Goal: Find specific page/section: Find specific page/section

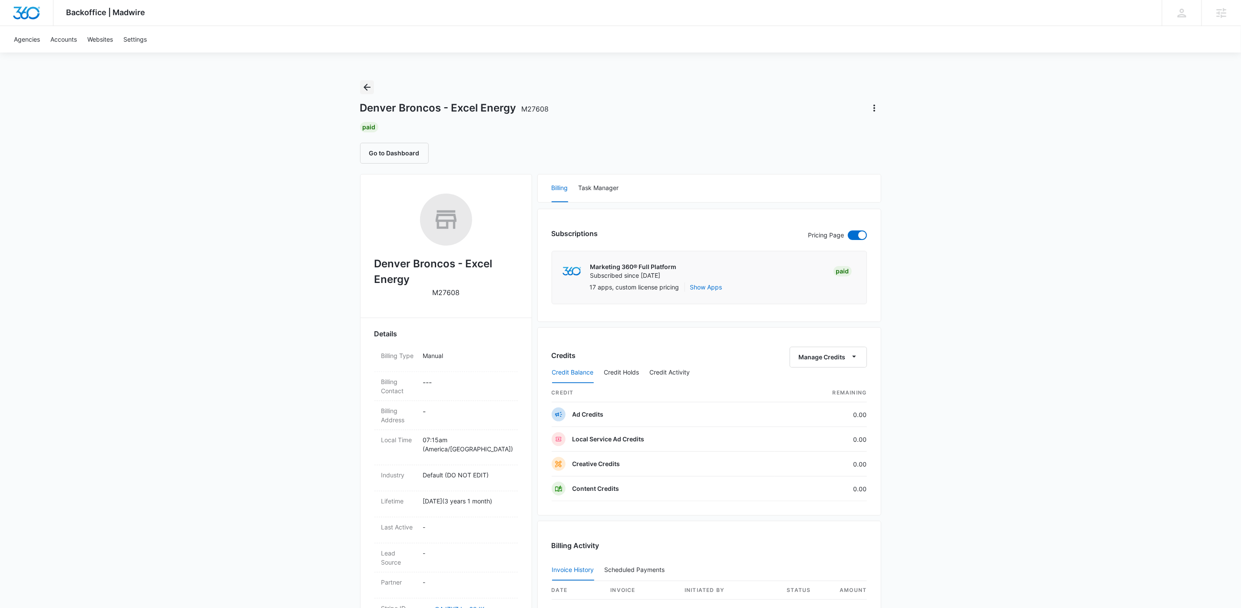
click at [367, 91] on icon "Back" at bounding box center [367, 87] width 10 height 10
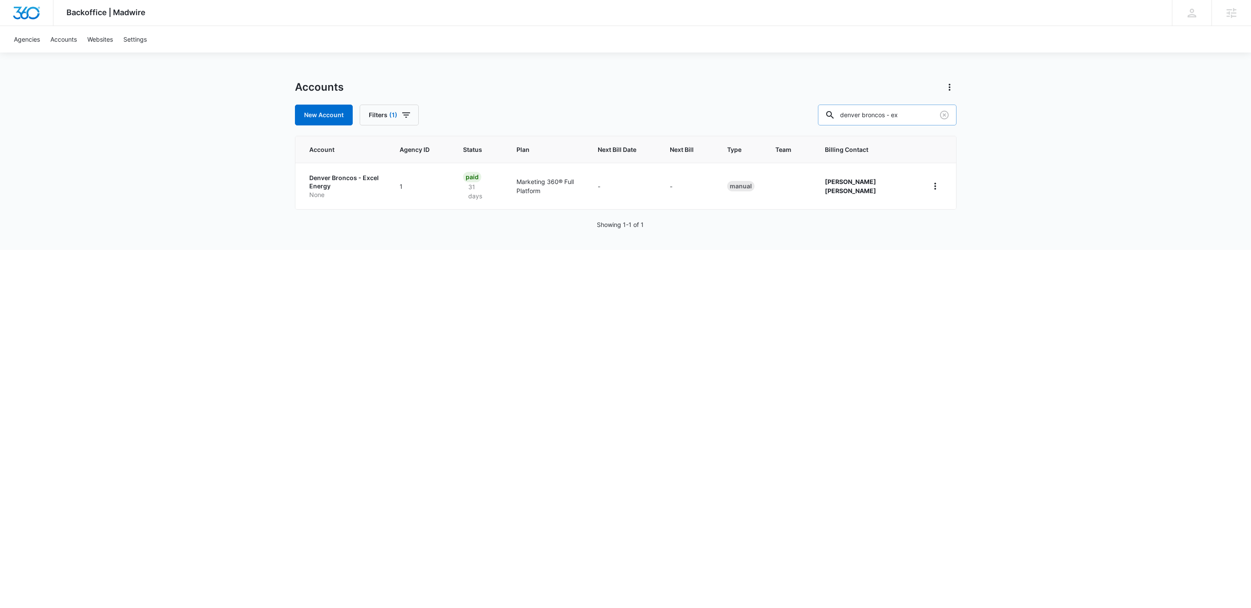
click at [890, 116] on input "denver broncos - ex" at bounding box center [887, 115] width 139 height 21
paste input "M30280"
type input "M30280"
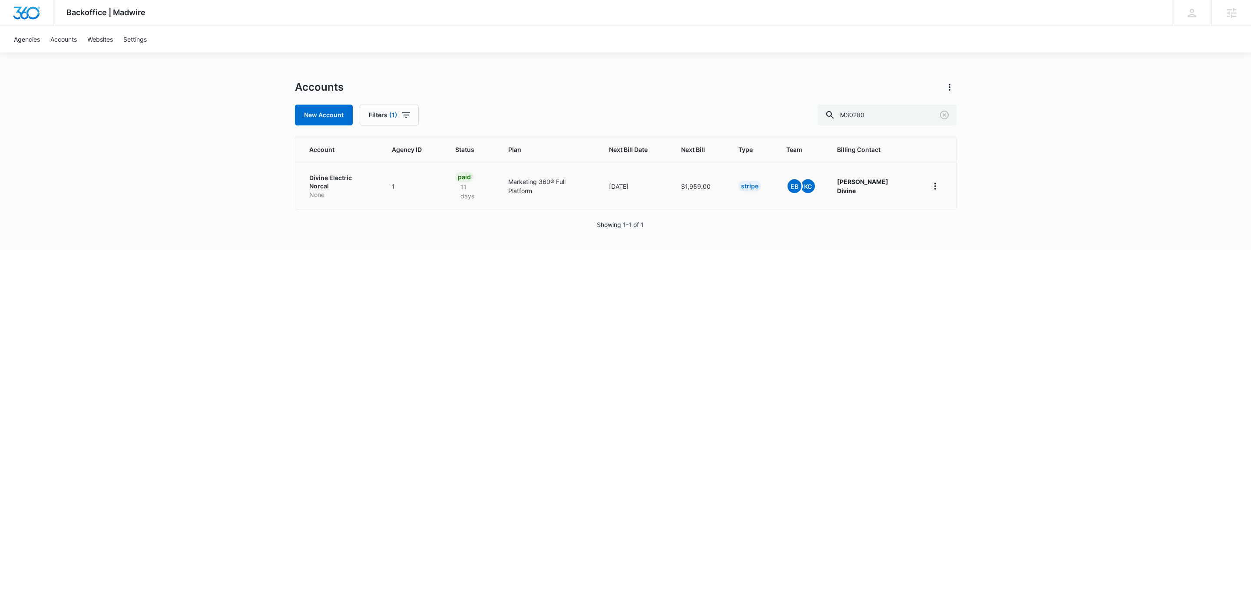
click at [343, 174] on p "Divine Electric Norcal" at bounding box center [340, 182] width 62 height 17
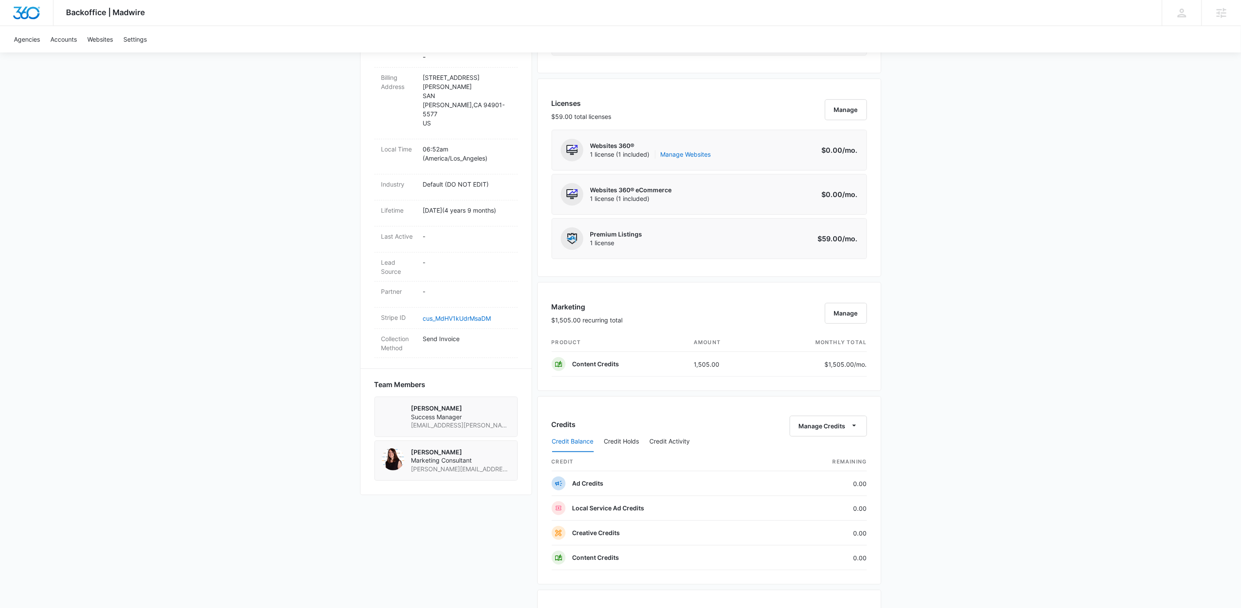
scroll to position [124, 0]
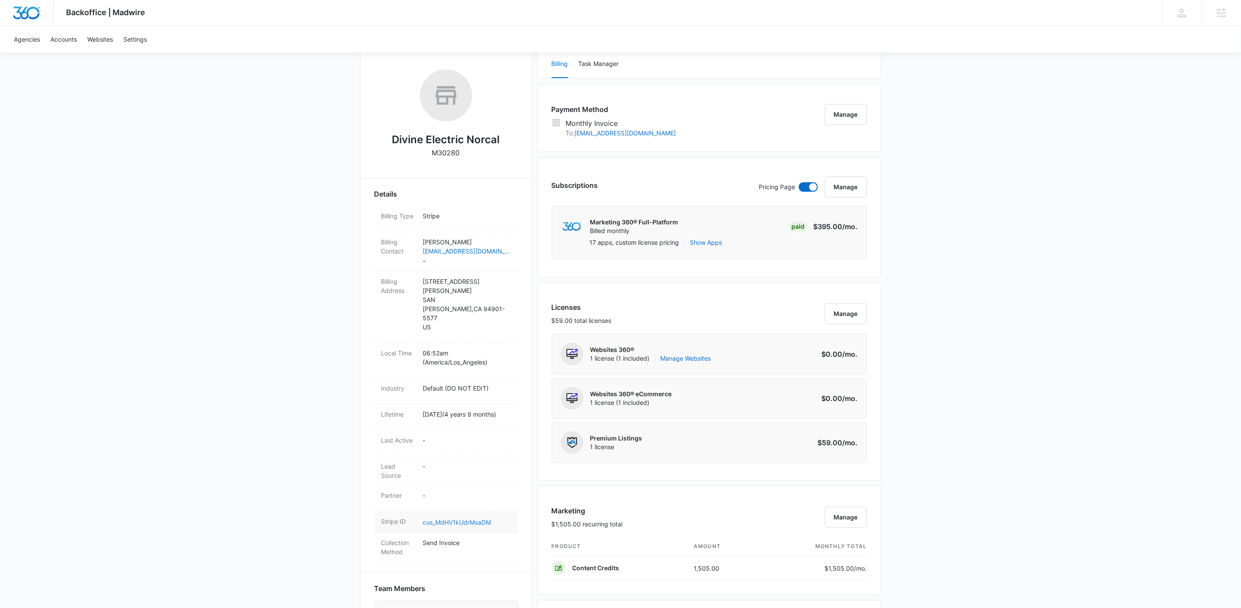
click at [443, 519] on link "cus_MdHV1kUdrMsaDM" at bounding box center [457, 522] width 68 height 7
